Goal: Information Seeking & Learning: Learn about a topic

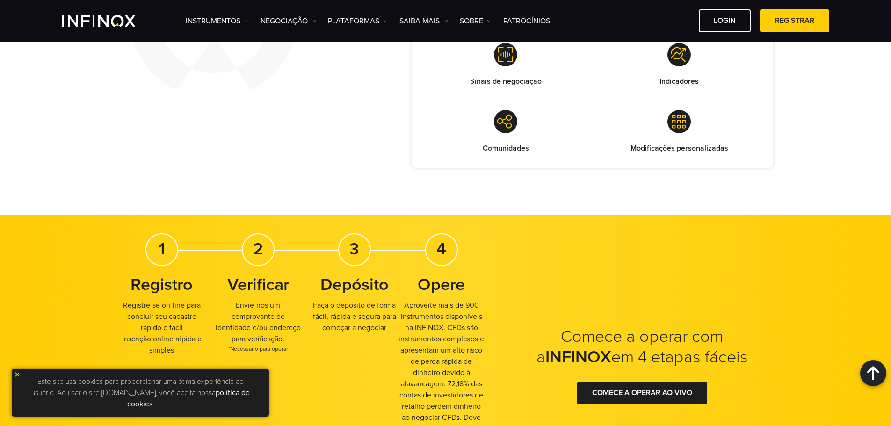
scroll to position [842, 0]
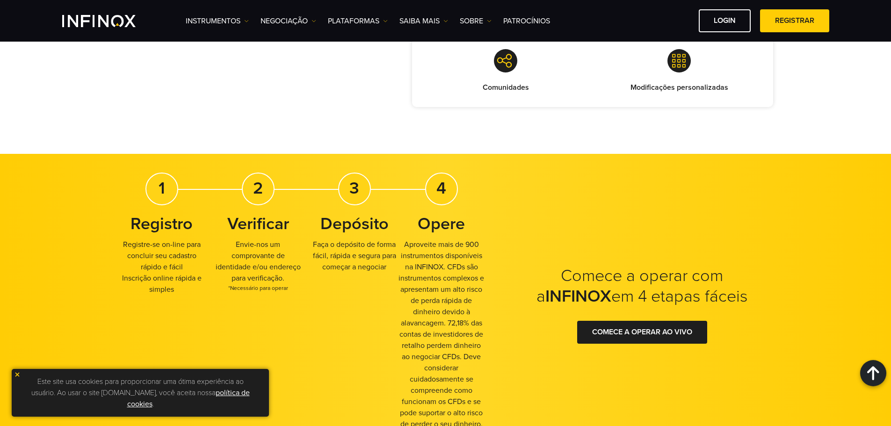
click at [17, 374] on img at bounding box center [17, 375] width 7 height 7
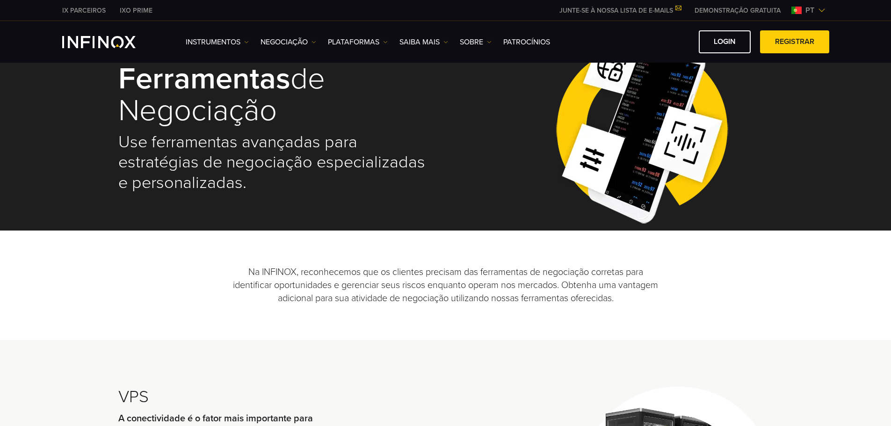
scroll to position [0, 0]
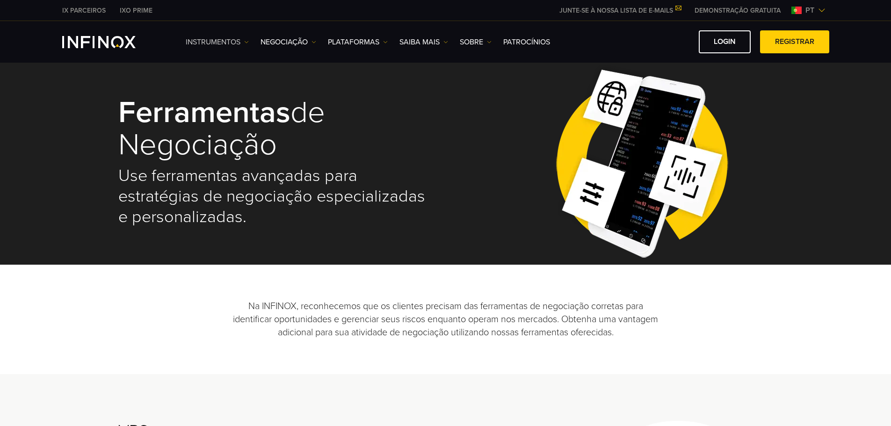
click at [247, 44] on img at bounding box center [246, 42] width 5 height 5
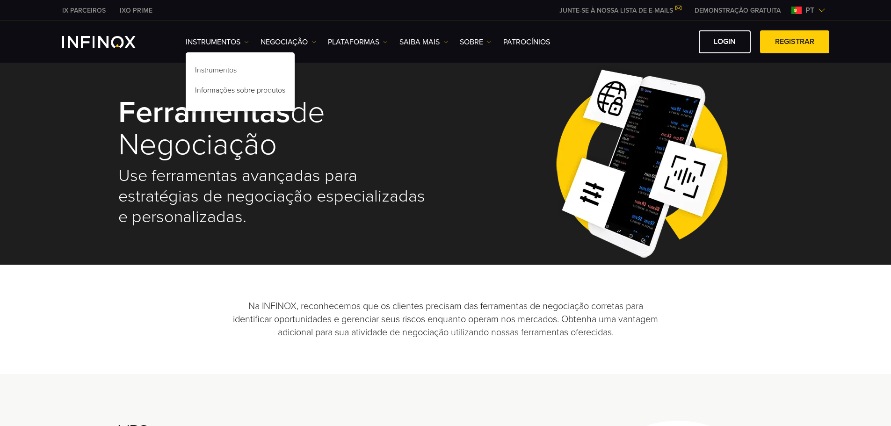
click at [318, 43] on ul "Instrumentos Instrumentos DEMO" at bounding box center [368, 41] width 364 height 11
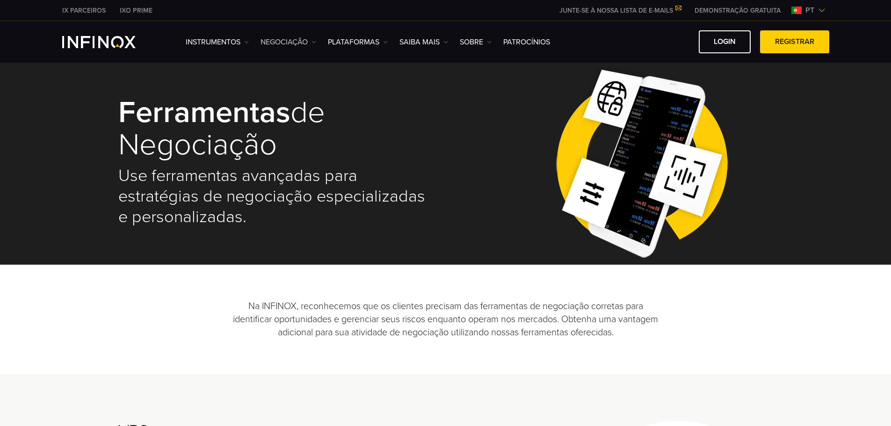
click at [315, 42] on img at bounding box center [314, 42] width 5 height 5
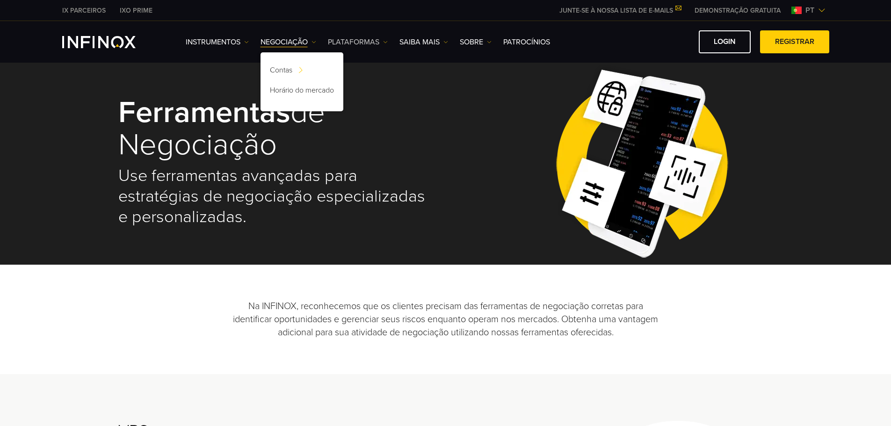
click at [386, 42] on img at bounding box center [385, 42] width 5 height 5
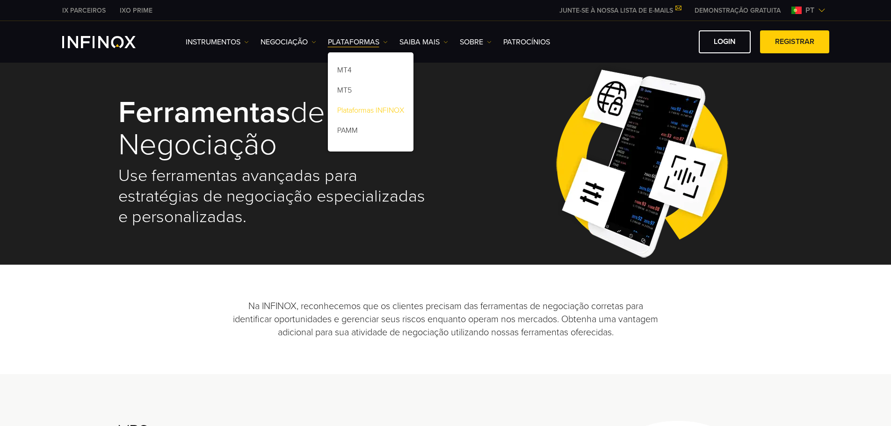
click at [370, 112] on link "Plataformas INFINOX" at bounding box center [371, 112] width 86 height 20
